Goal: Use online tool/utility: Utilize a website feature to perform a specific function

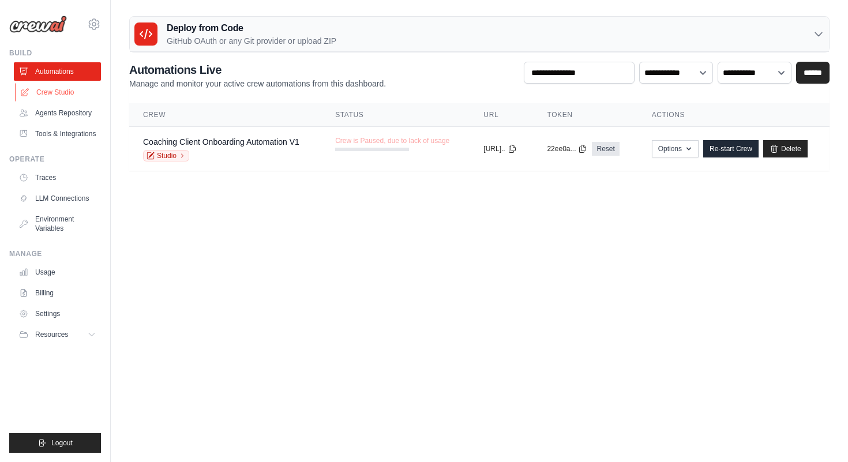
click at [50, 93] on link "Crew Studio" at bounding box center [58, 92] width 87 height 18
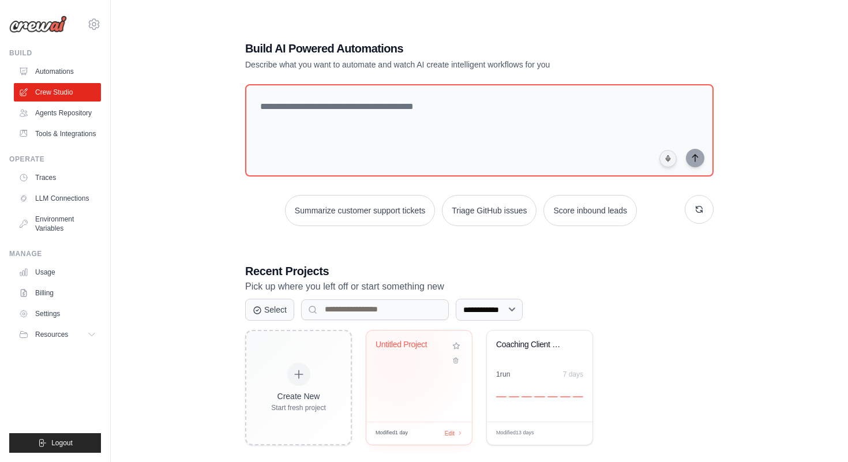
click at [398, 361] on div "Untitled Project" at bounding box center [419, 353] width 87 height 27
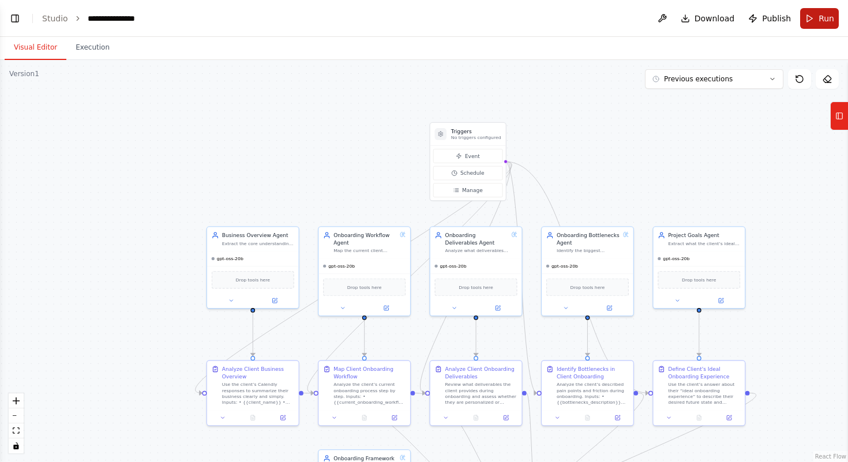
click at [821, 15] on span "Run" at bounding box center [827, 19] width 16 height 12
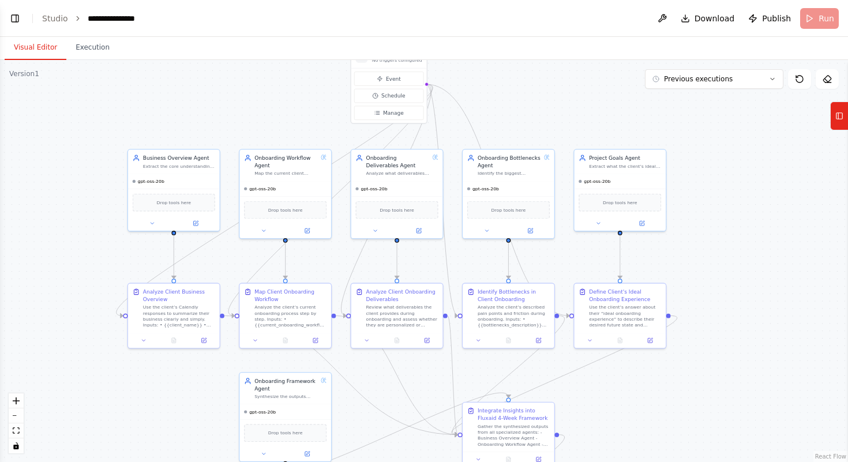
drag, startPoint x: 623, startPoint y: 192, endPoint x: 544, endPoint y: 114, distance: 110.6
click at [544, 114] on div ".deletable-edge-delete-btn { width: 20px; height: 20px; border: 0px solid #ffff…" at bounding box center [424, 261] width 848 height 402
click at [817, 15] on header "**********" at bounding box center [424, 18] width 848 height 37
click at [691, 156] on div ".deletable-edge-delete-btn { width: 20px; height: 20px; border: 0px solid #ffff…" at bounding box center [424, 261] width 848 height 402
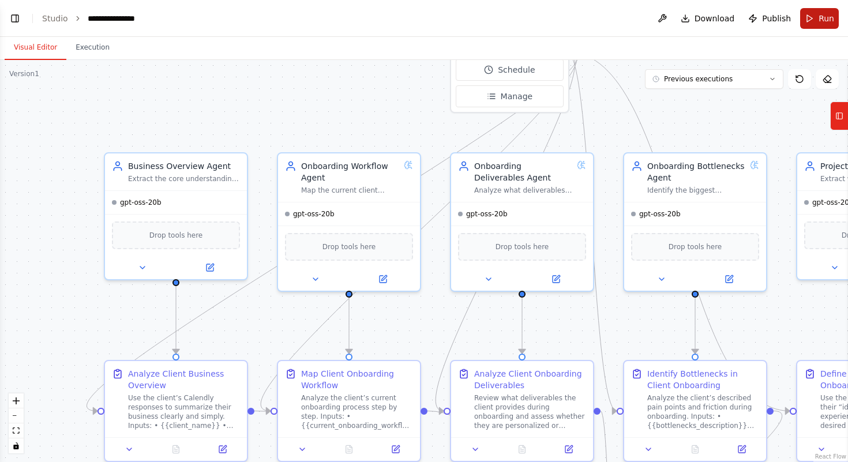
click at [816, 15] on button "Run" at bounding box center [820, 18] width 39 height 21
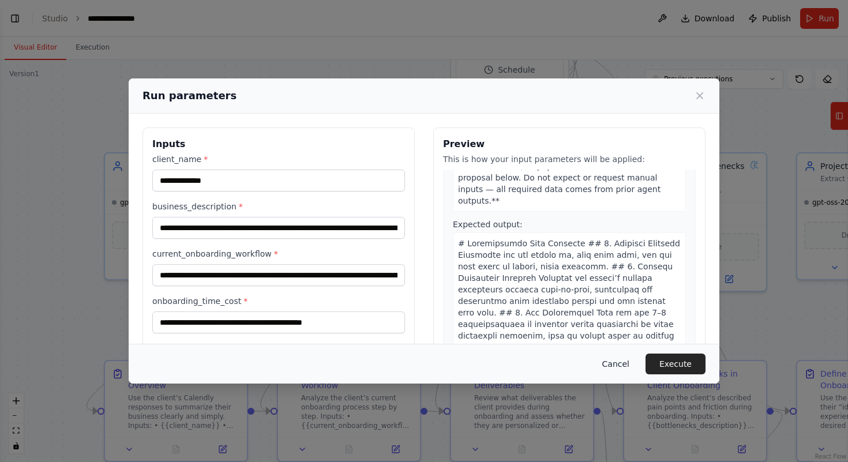
click at [621, 364] on button "Cancel" at bounding box center [616, 364] width 46 height 21
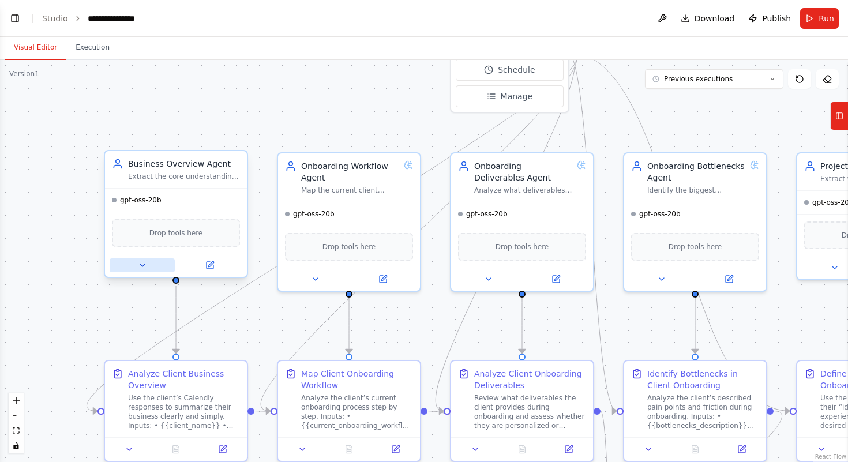
click at [143, 268] on icon at bounding box center [142, 265] width 9 height 9
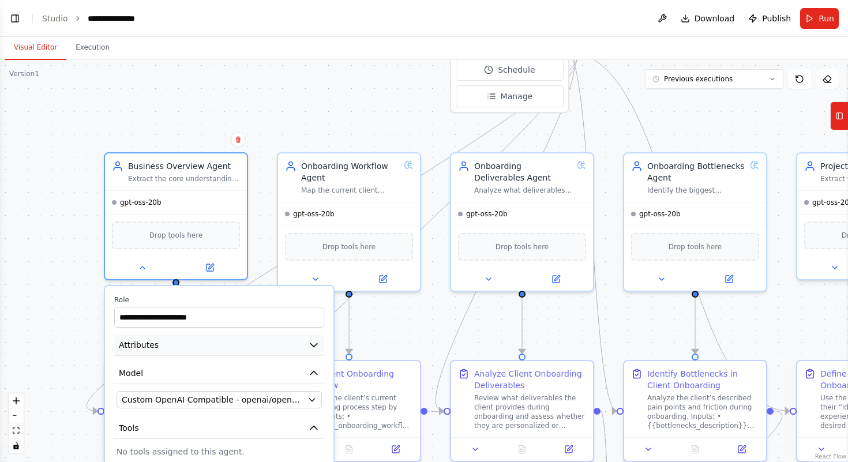
click at [215, 345] on button "Attributes" at bounding box center [219, 345] width 210 height 21
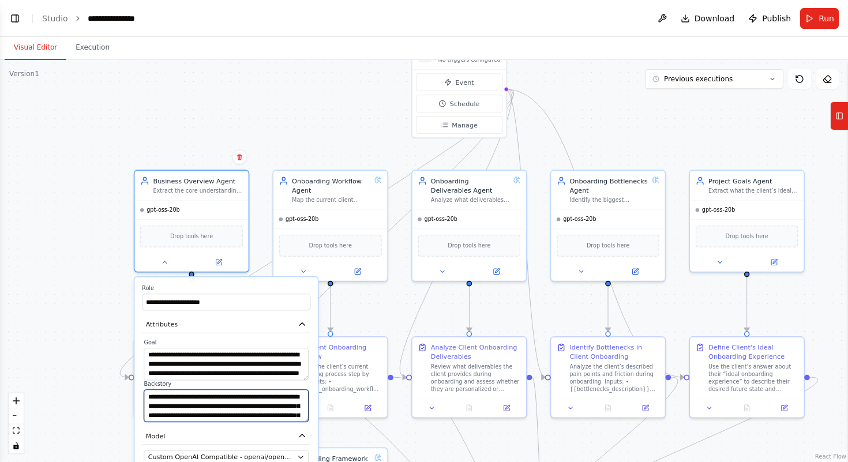
click at [266, 403] on textarea "**********" at bounding box center [226, 406] width 165 height 32
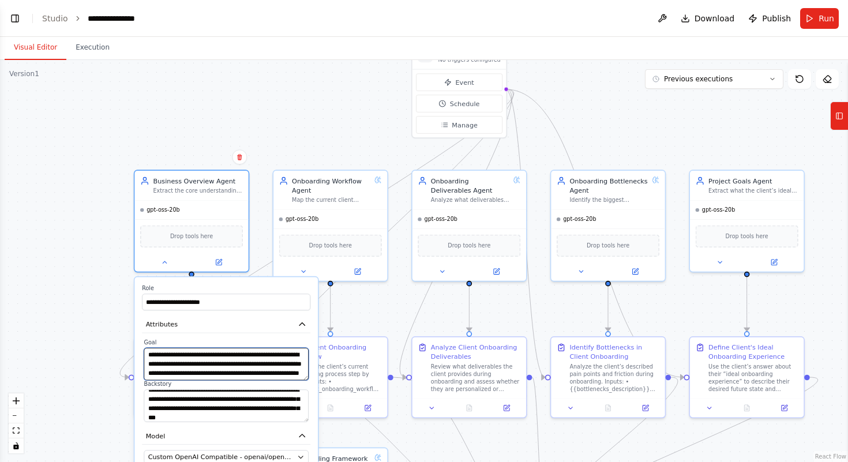
click at [217, 371] on textarea "**********" at bounding box center [226, 364] width 165 height 32
click at [93, 280] on div ".deletable-edge-delete-btn { width: 20px; height: 20px; border: 0px solid #ffff…" at bounding box center [424, 261] width 848 height 402
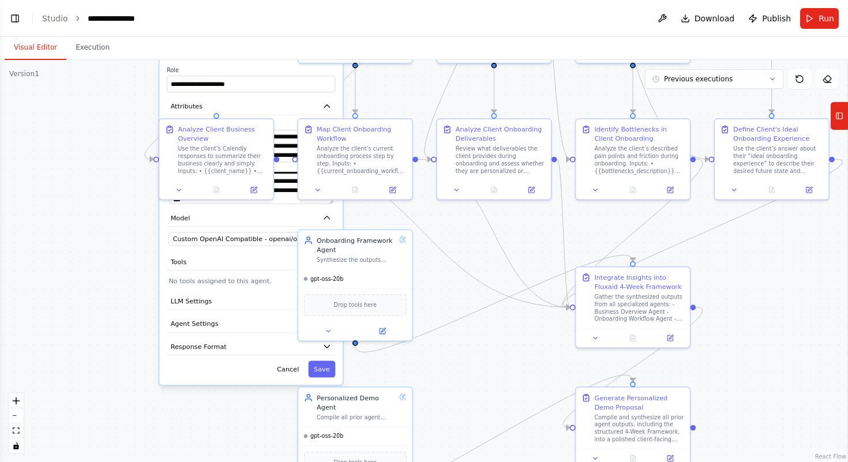
drag, startPoint x: 103, startPoint y: 301, endPoint x: 128, endPoint y: 84, distance: 218.4
click at [128, 84] on div ".deletable-edge-delete-btn { width: 20px; height: 20px; border: 0px solid #ffff…" at bounding box center [424, 261] width 848 height 402
click at [290, 382] on div "**********" at bounding box center [251, 223] width 184 height 326
click at [290, 373] on button "Cancel" at bounding box center [288, 370] width 33 height 17
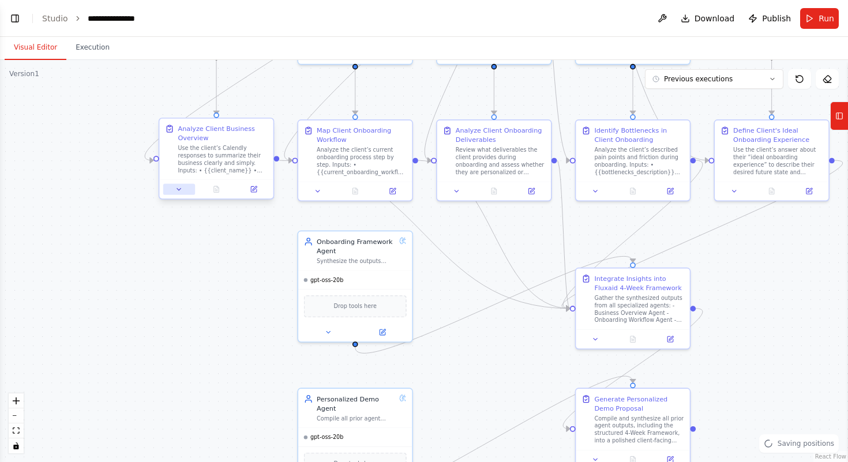
click at [179, 192] on icon at bounding box center [179, 190] width 8 height 8
click at [175, 187] on button at bounding box center [179, 189] width 32 height 11
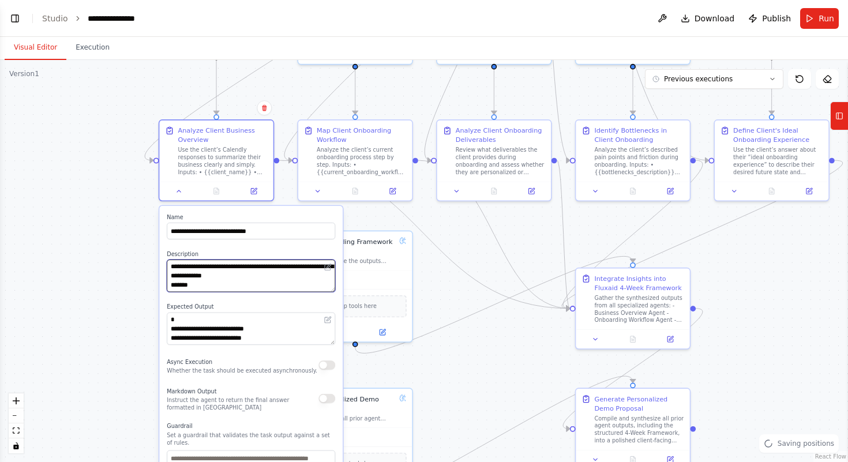
click at [233, 288] on textarea "**********" at bounding box center [251, 276] width 169 height 32
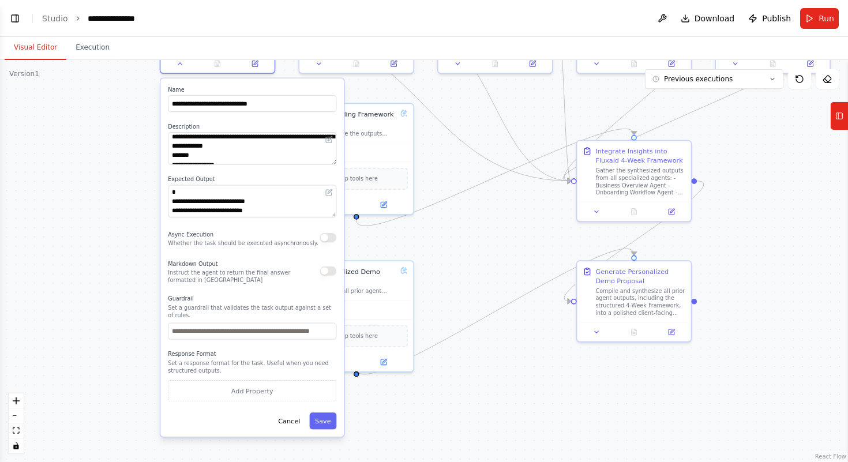
drag, startPoint x: 132, startPoint y: 289, endPoint x: 133, endPoint y: 162, distance: 127.6
click at [133, 162] on div ".deletable-edge-delete-btn { width: 20px; height: 20px; border: 0px solid #ffff…" at bounding box center [424, 261] width 848 height 402
click at [292, 422] on button "Cancel" at bounding box center [289, 421] width 33 height 17
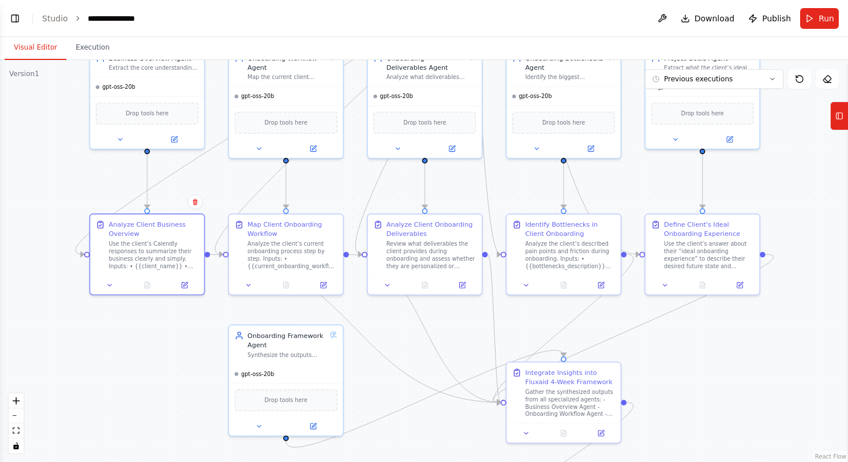
drag, startPoint x: 238, startPoint y: 223, endPoint x: 168, endPoint y: 445, distance: 232.5
click at [168, 445] on div ".deletable-edge-delete-btn { width: 20px; height: 20px; border: 0px solid #ffff…" at bounding box center [424, 261] width 848 height 402
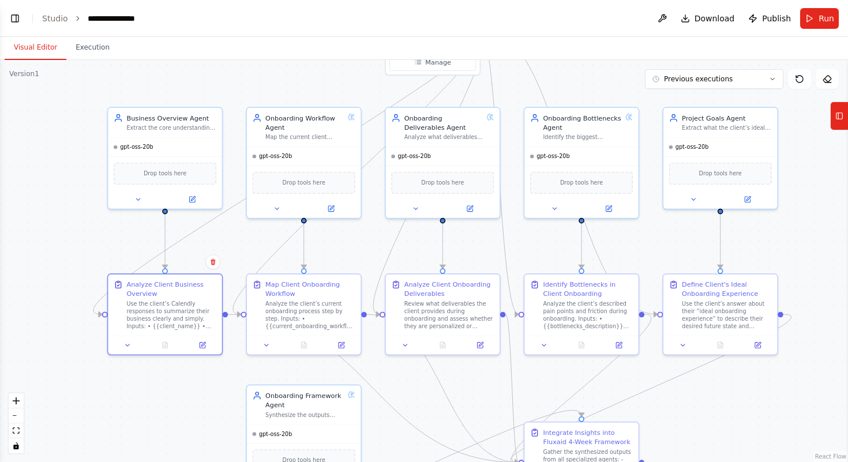
drag, startPoint x: 331, startPoint y: 198, endPoint x: 347, endPoint y: 257, distance: 61.5
click at [349, 257] on div ".deletable-edge-delete-btn { width: 20px; height: 20px; border: 0px solid #ffff…" at bounding box center [424, 261] width 848 height 402
